Goal: Task Accomplishment & Management: Manage account settings

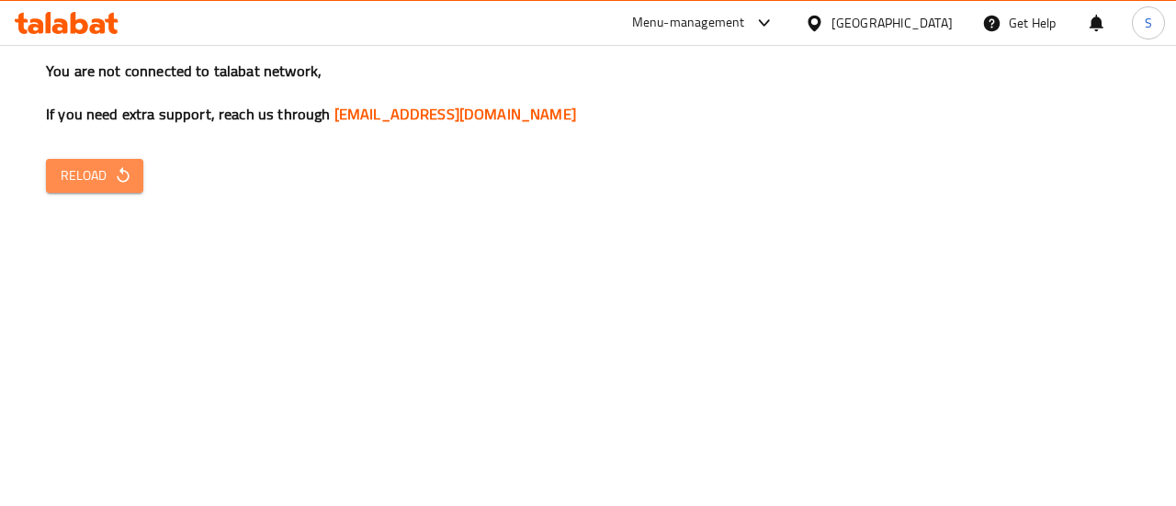
click at [107, 182] on span "Reload" at bounding box center [95, 175] width 68 height 23
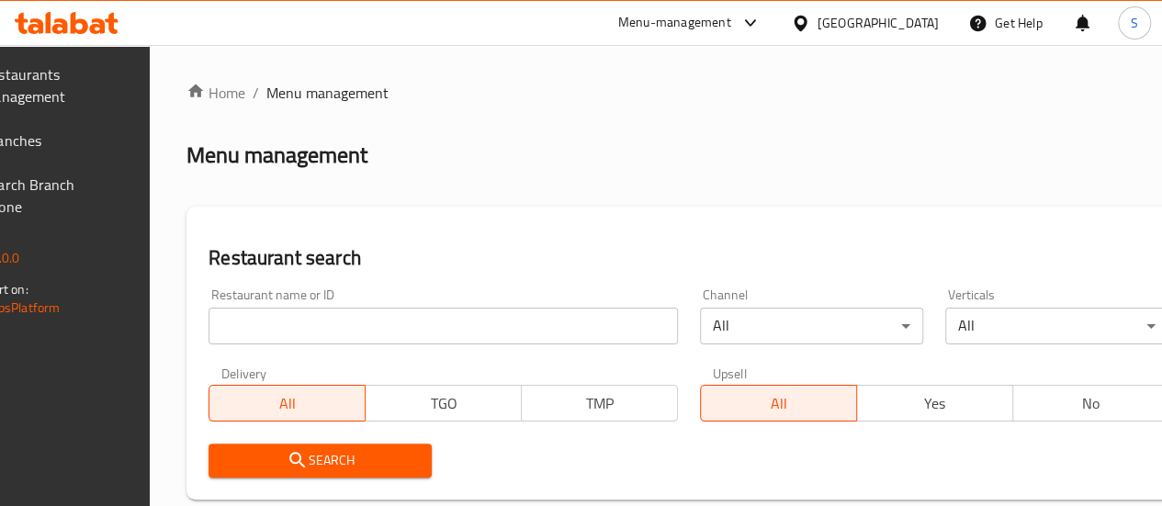
click at [114, 133] on span "Branches" at bounding box center [48, 141] width 131 height 22
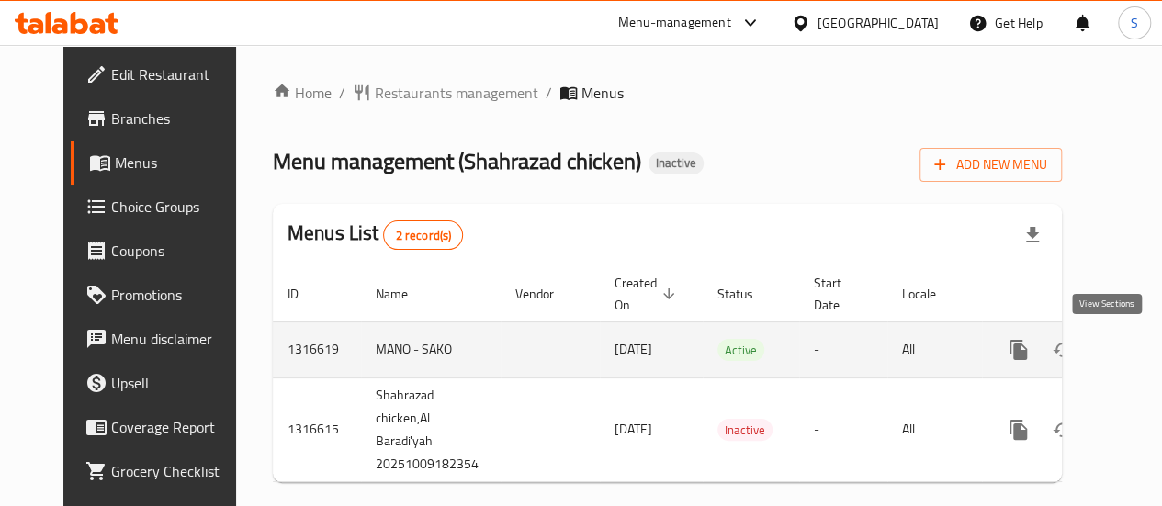
click at [1140, 346] on icon "enhanced table" at bounding box center [1151, 350] width 22 height 22
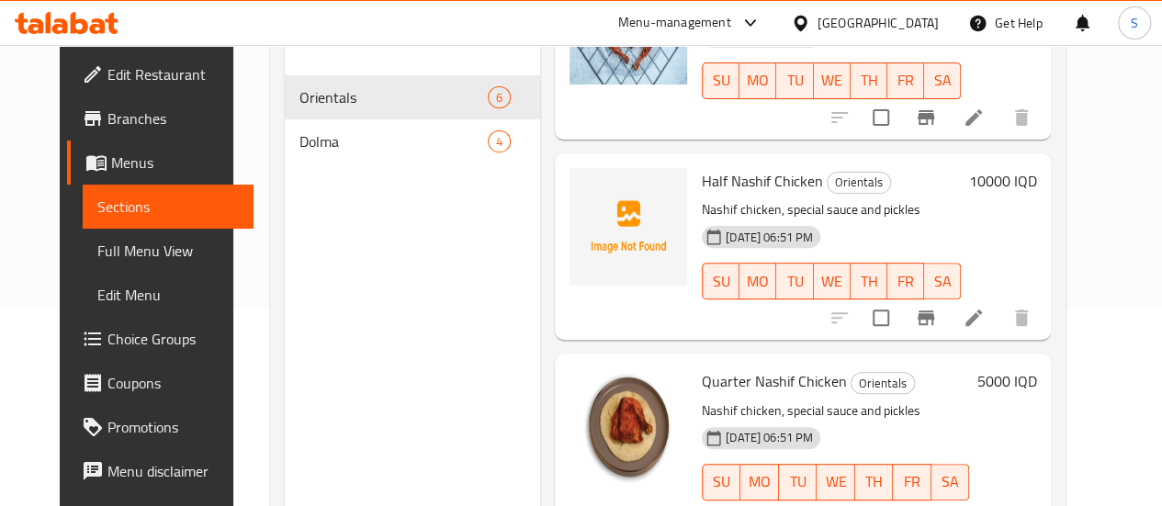
scroll to position [209, 0]
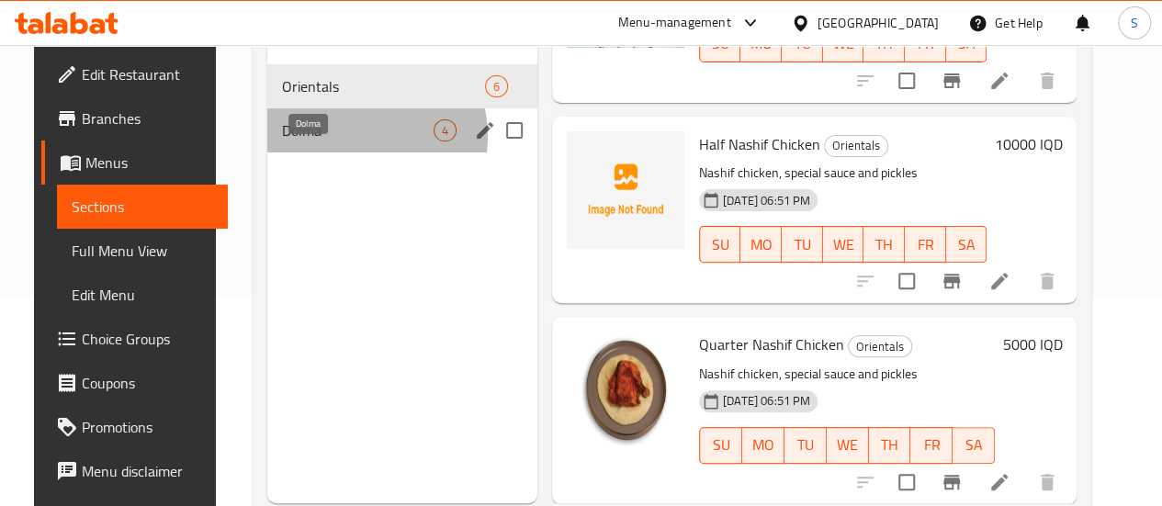
click at [345, 142] on span "Dolma" at bounding box center [358, 130] width 152 height 22
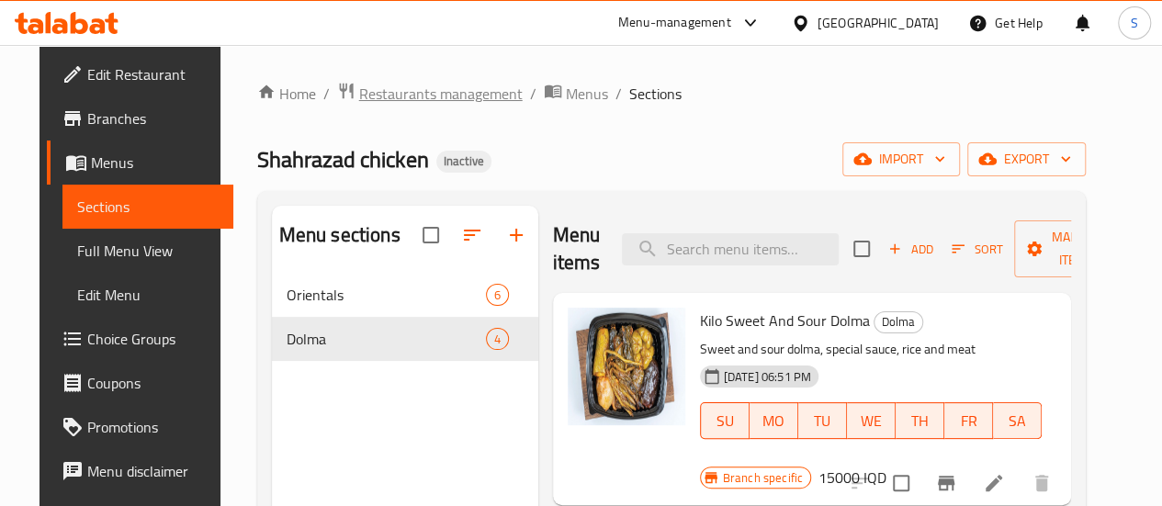
click at [395, 101] on span "Restaurants management" at bounding box center [441, 94] width 164 height 22
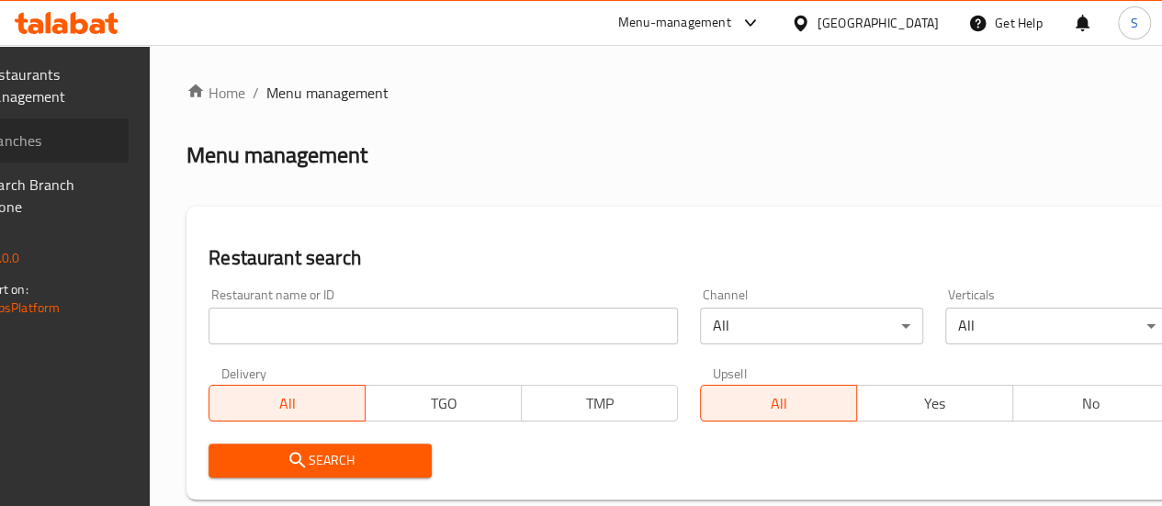
click at [103, 148] on span "Branches" at bounding box center [48, 141] width 131 height 22
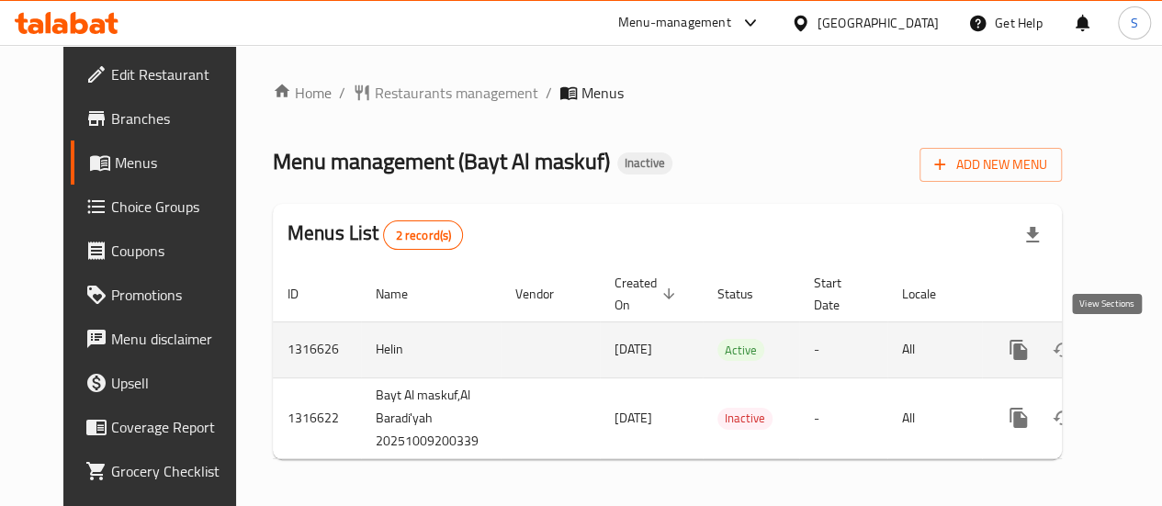
click at [1140, 359] on icon "enhanced table" at bounding box center [1151, 350] width 22 height 22
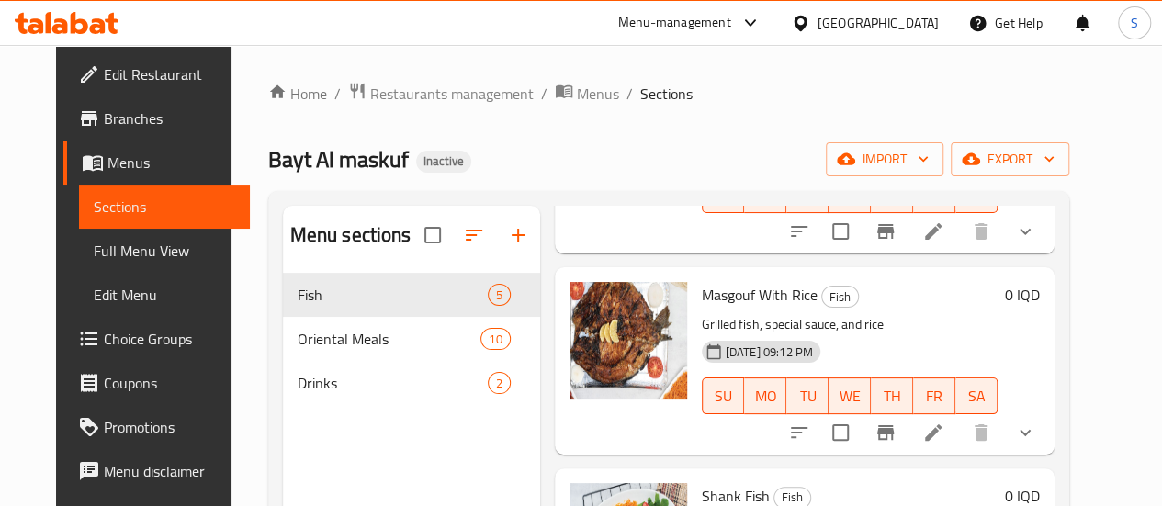
scroll to position [230, 0]
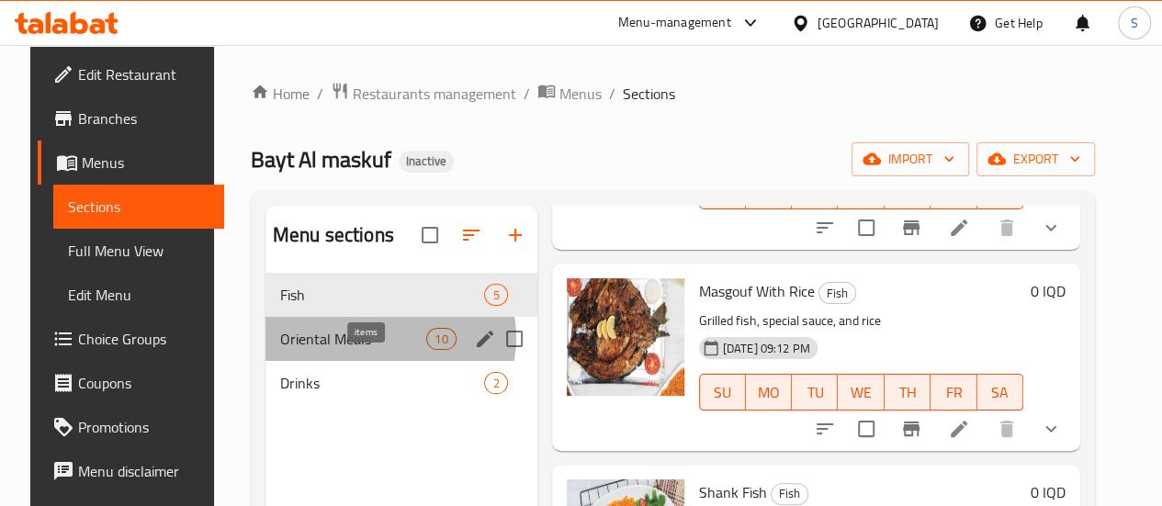
click at [427, 348] on span "10" at bounding box center [441, 339] width 28 height 17
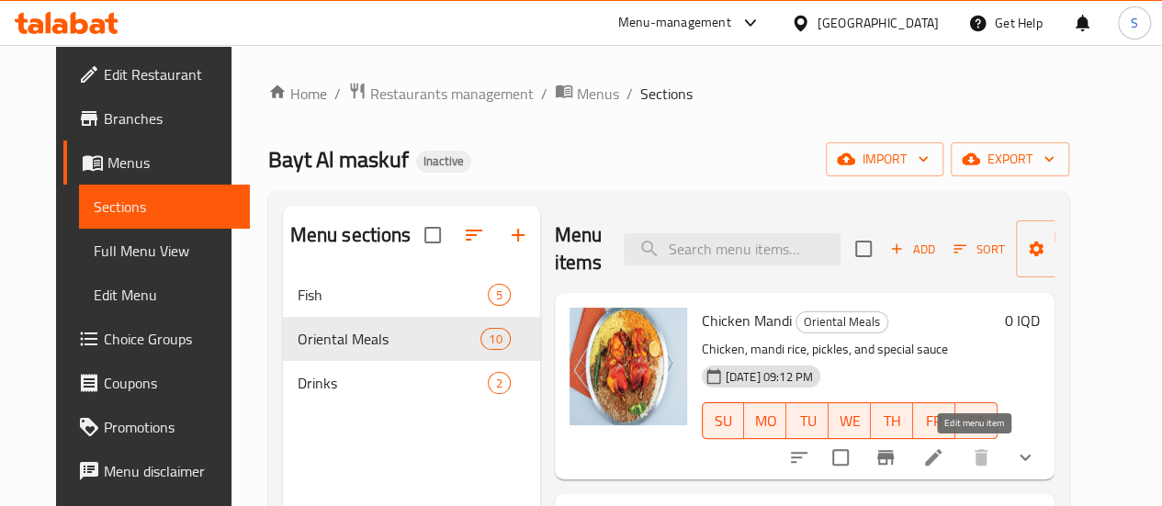
click at [945, 460] on icon at bounding box center [934, 458] width 22 height 22
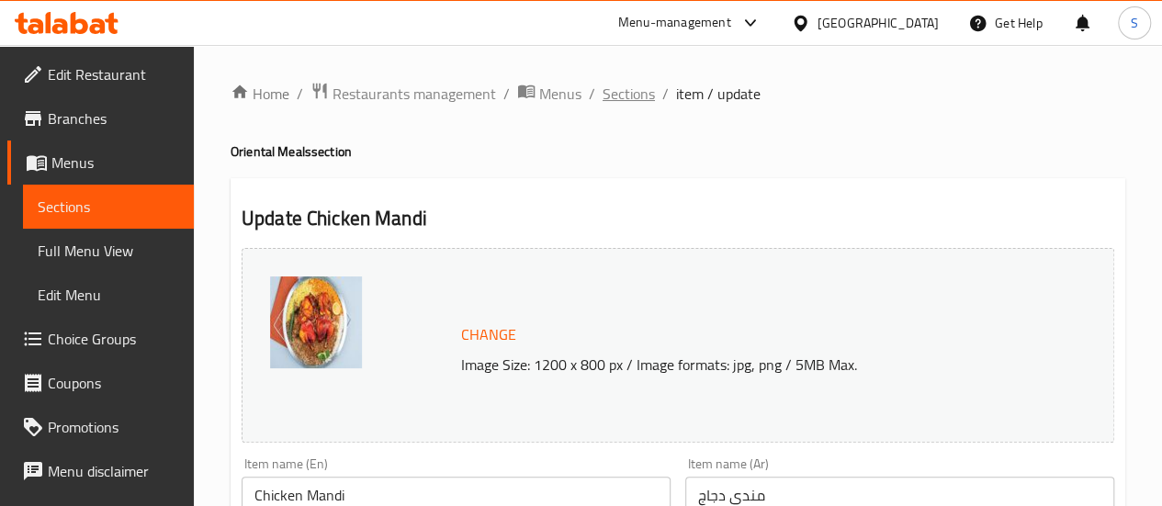
click at [634, 93] on span "Sections" at bounding box center [629, 94] width 52 height 22
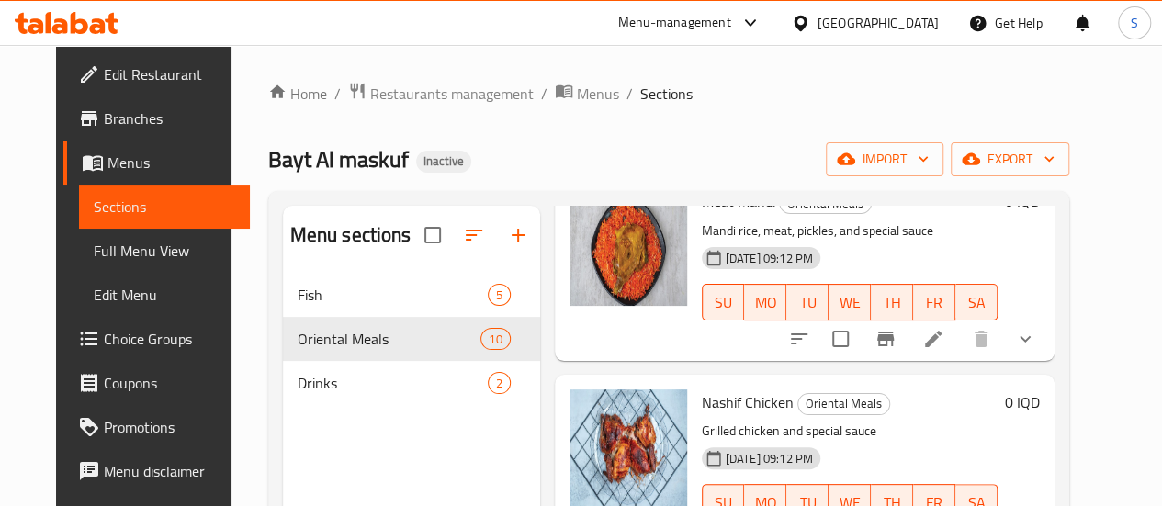
scroll to position [323, 0]
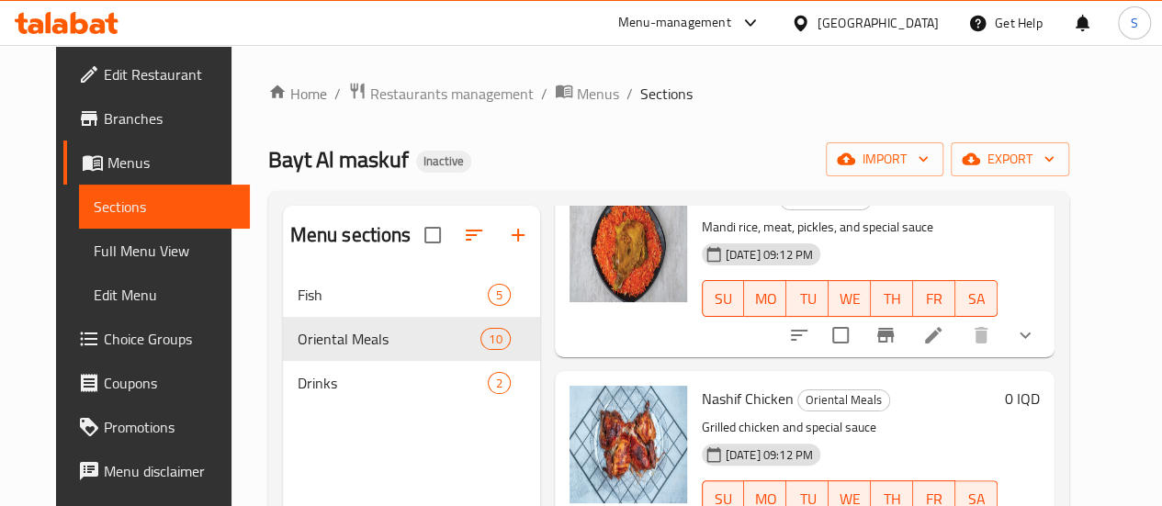
click at [959, 337] on li at bounding box center [933, 335] width 51 height 33
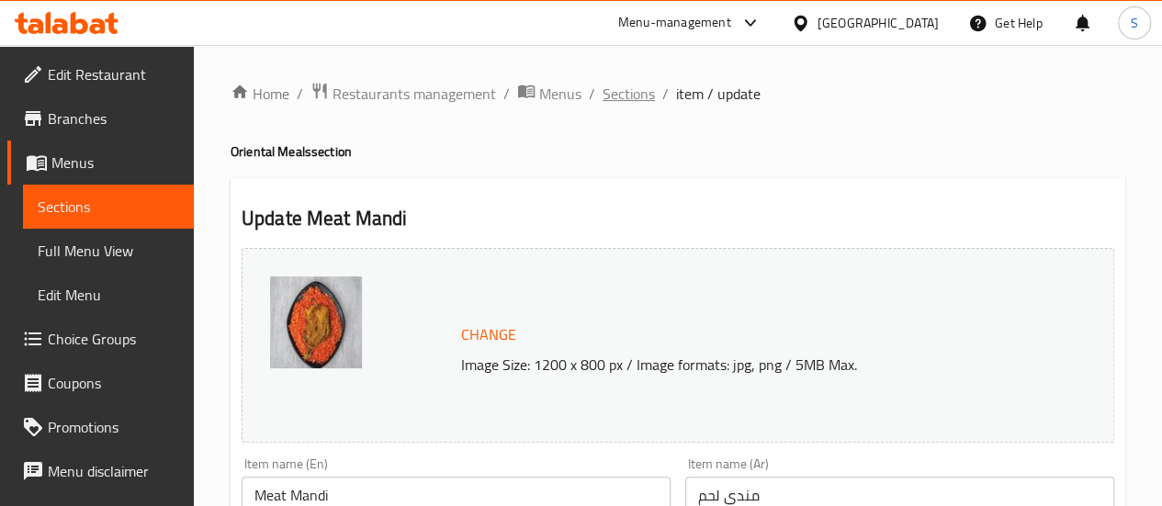
click at [623, 97] on span "Sections" at bounding box center [629, 94] width 52 height 22
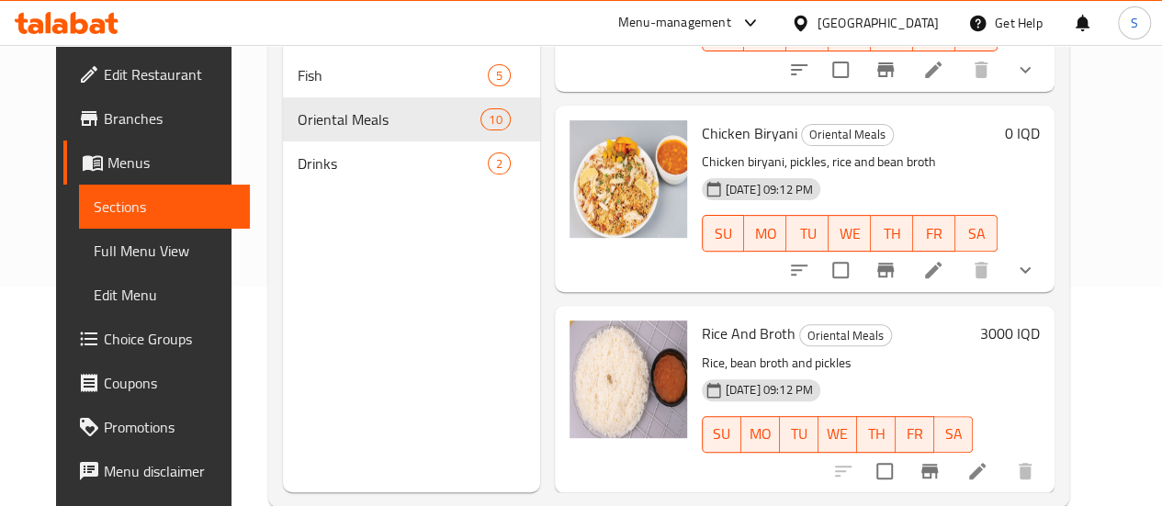
scroll to position [246, 0]
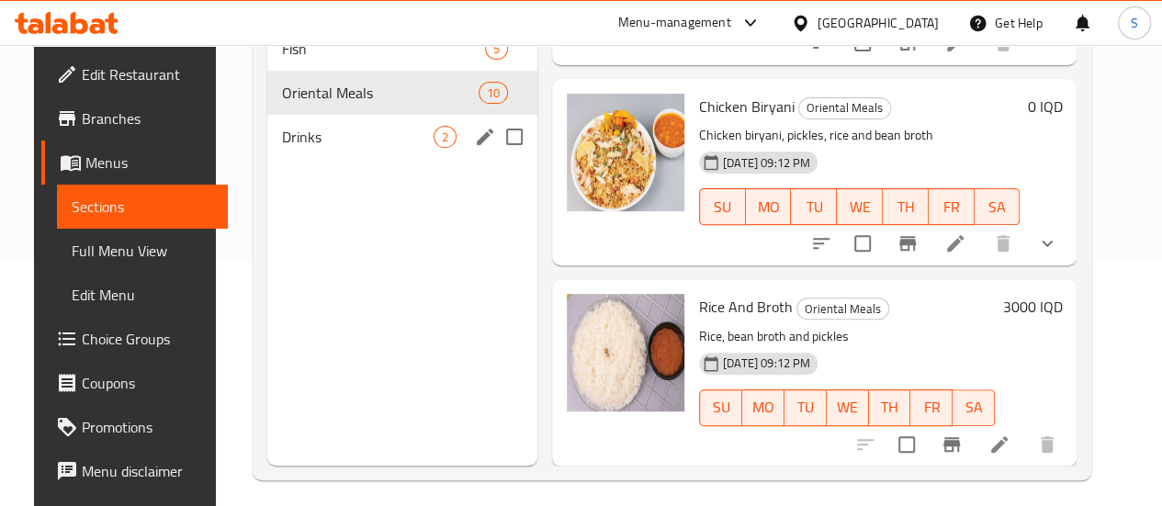
click at [282, 148] on span "Drinks" at bounding box center [358, 137] width 152 height 22
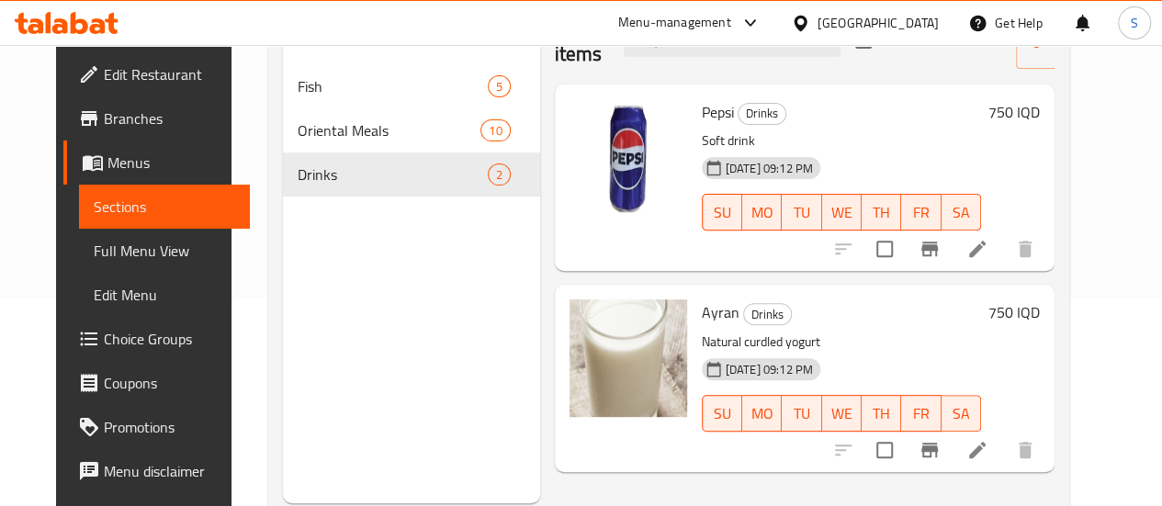
scroll to position [142, 0]
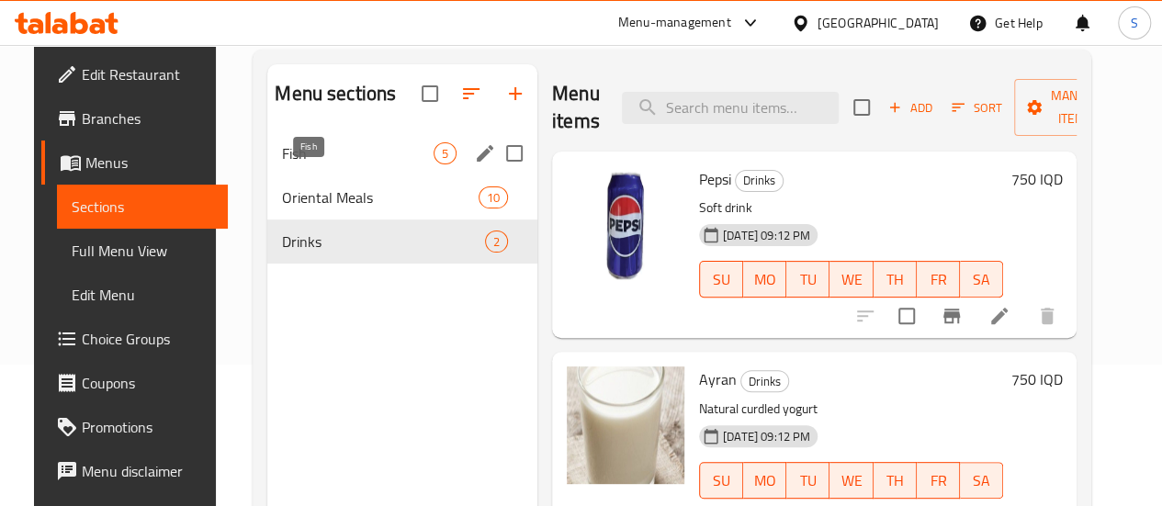
click at [339, 164] on span "Fish" at bounding box center [358, 153] width 152 height 22
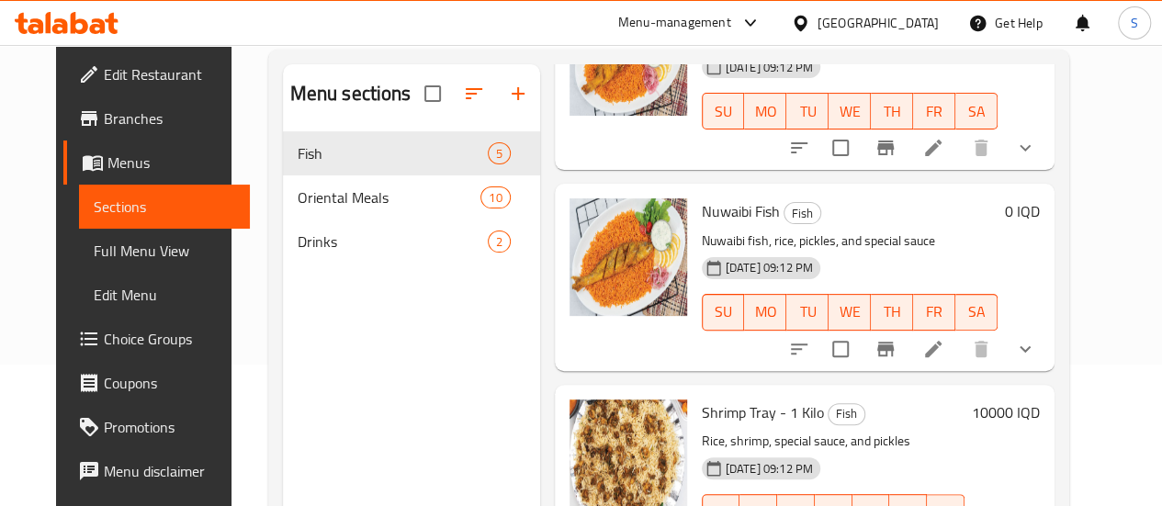
scroll to position [257, 0]
